Goal: Transaction & Acquisition: Purchase product/service

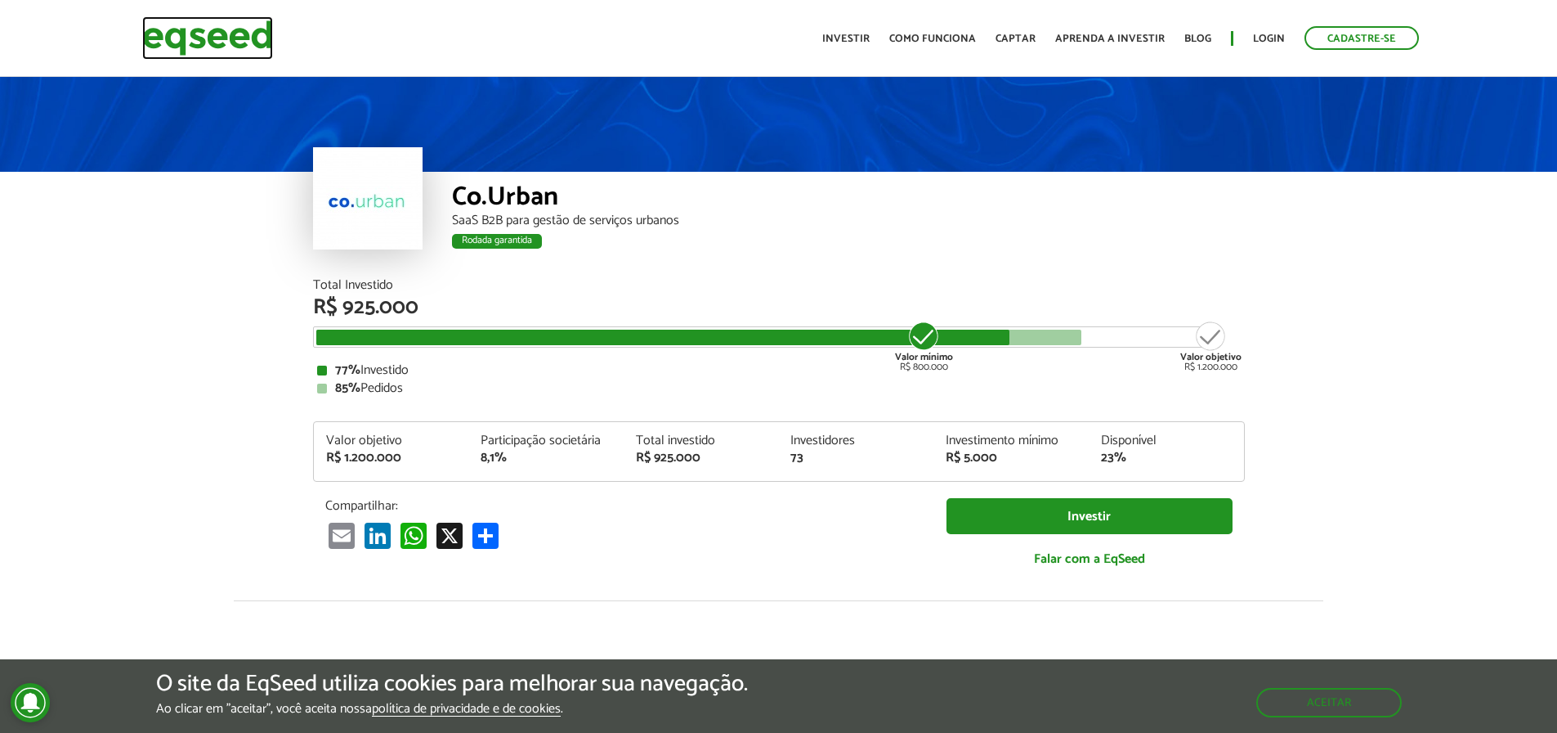
click at [204, 24] on img at bounding box center [207, 37] width 131 height 43
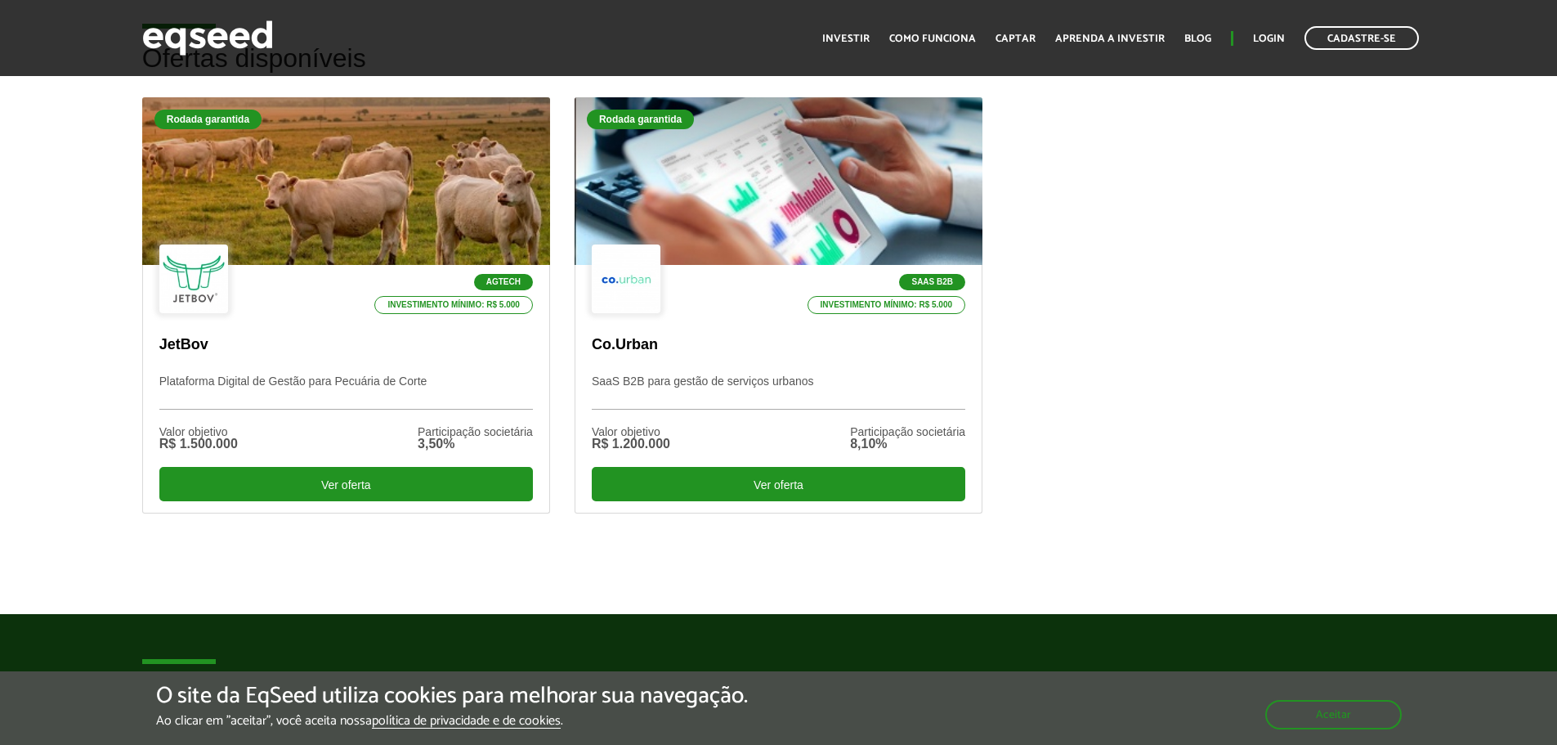
scroll to position [491, 0]
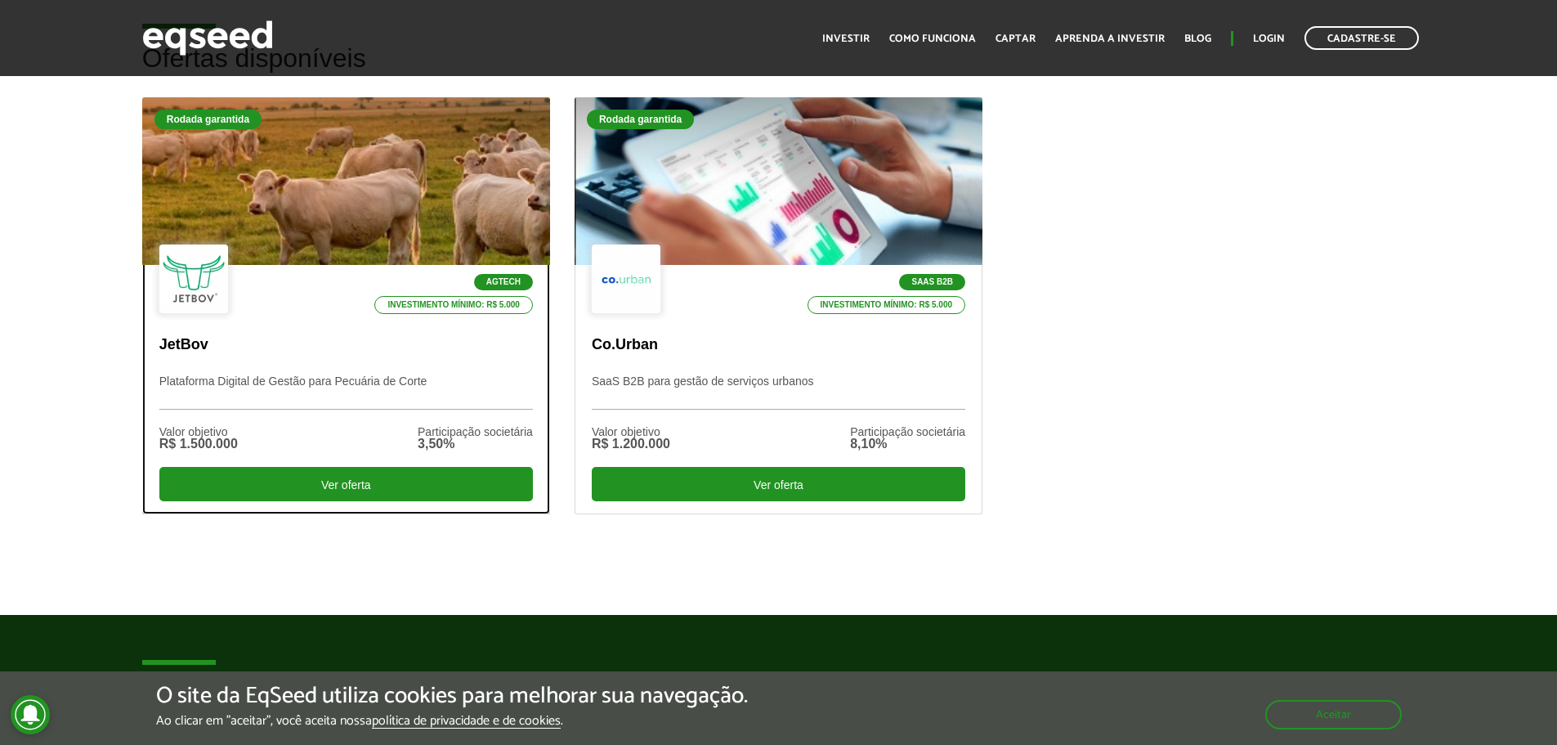
click at [257, 113] on div "Rodada garantida" at bounding box center [208, 120] width 107 height 20
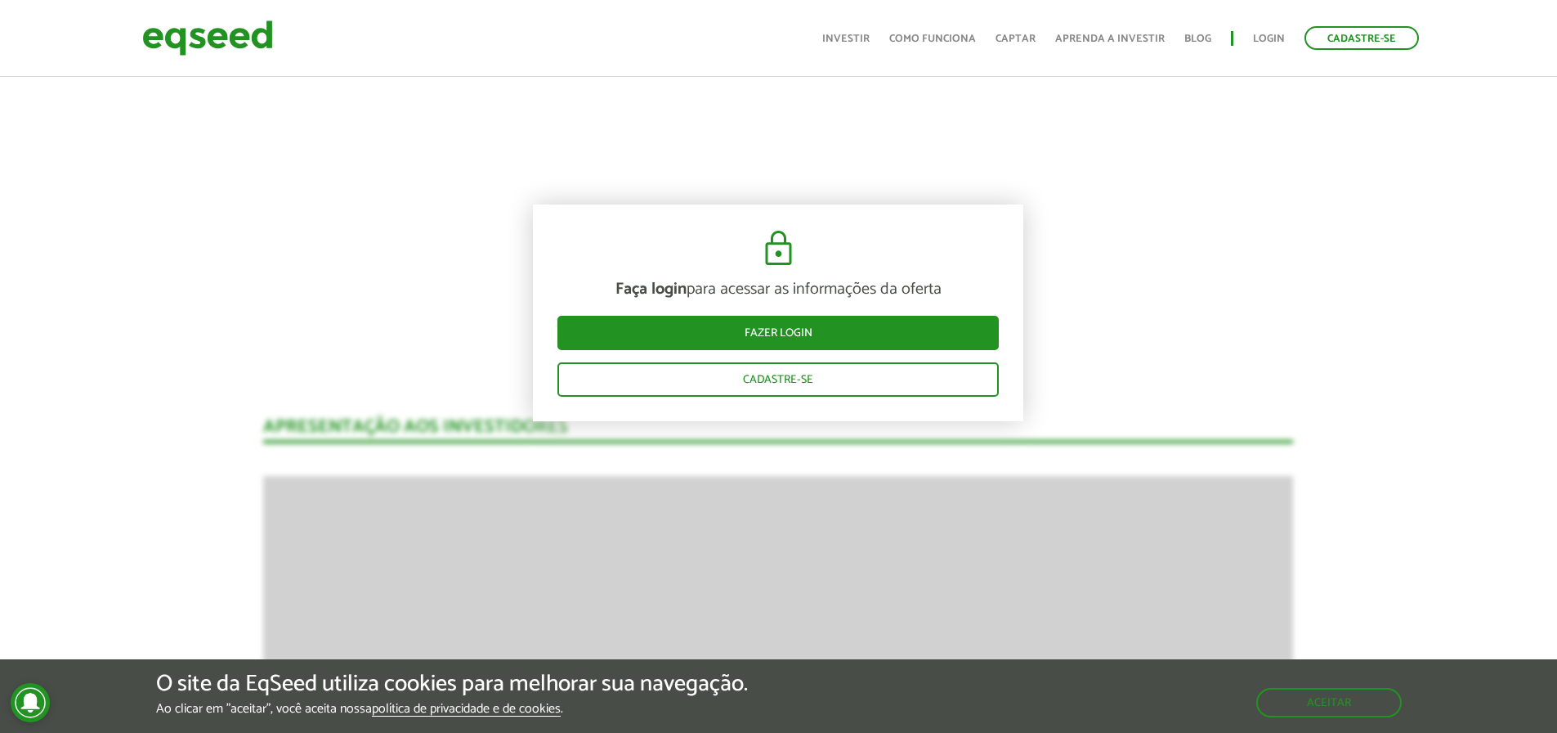
scroll to position [2207, 0]
